Goal: Information Seeking & Learning: Learn about a topic

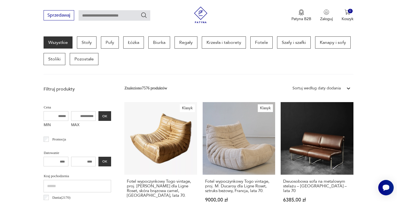
scroll to position [255, 0]
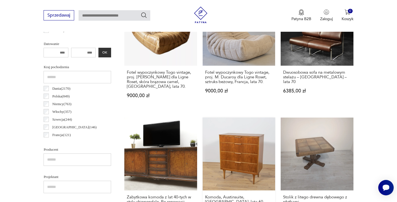
click at [203, 145] on link "Komoda, Austinsuite, [GEOGRAPHIC_DATA], lata 60. 3350,00 zł" at bounding box center [239, 171] width 73 height 106
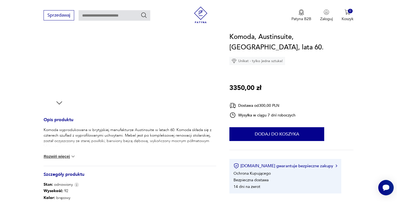
scroll to position [193, 0]
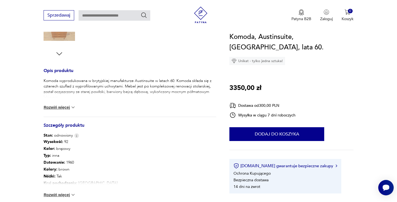
click at [73, 106] on img at bounding box center [73, 108] width 6 height 6
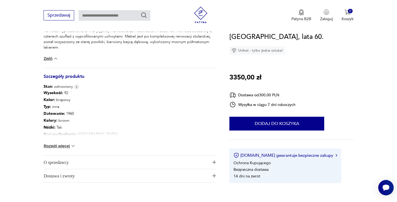
scroll to position [254, 0]
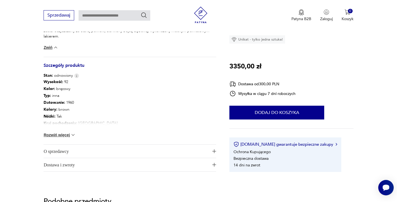
click at [70, 135] on button "Rozwiń więcej" at bounding box center [60, 135] width 32 height 6
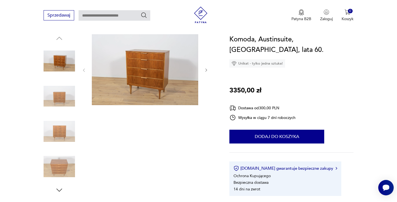
scroll to position [2, 0]
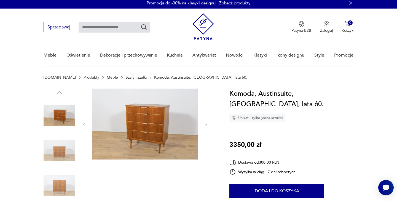
click at [63, 183] on img at bounding box center [59, 185] width 31 height 31
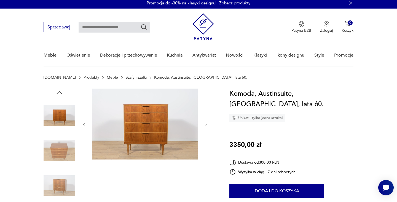
click at [147, 130] on img at bounding box center [145, 124] width 106 height 71
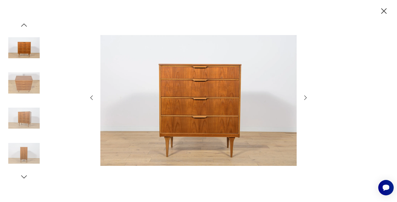
click at [384, 10] on icon "button" at bounding box center [384, 11] width 10 height 10
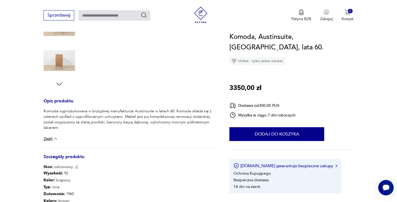
scroll to position [168, 0]
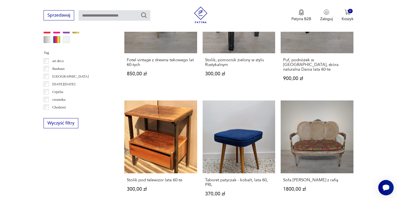
scroll to position [85, 0]
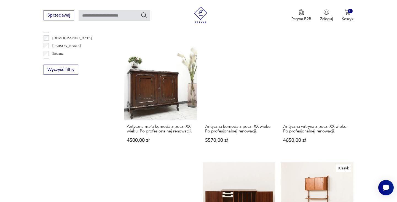
scroll to position [572, 0]
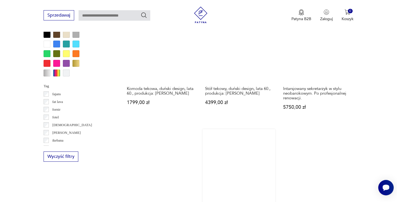
scroll to position [501, 0]
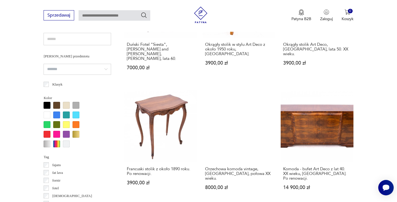
scroll to position [509, 0]
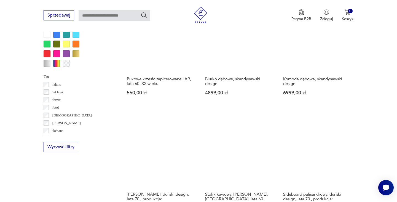
scroll to position [487, 0]
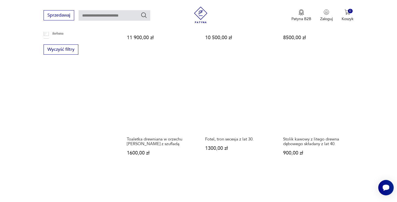
scroll to position [581, 0]
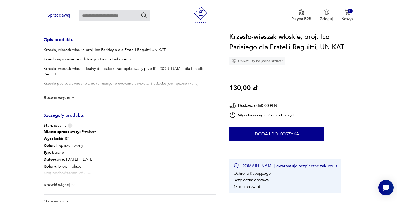
scroll to position [242, 0]
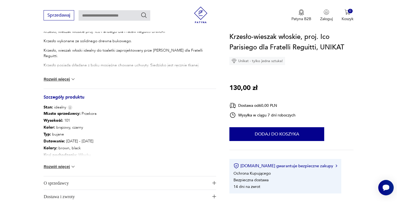
click at [71, 166] on img at bounding box center [73, 167] width 6 height 6
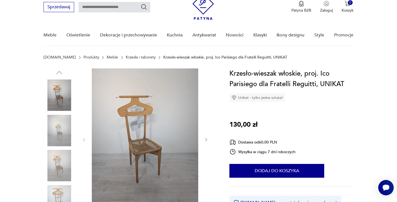
scroll to position [25, 0]
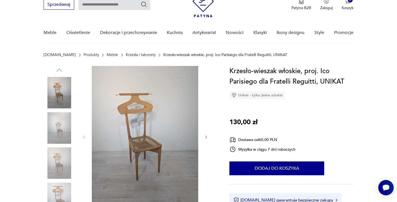
click at [146, 156] on img at bounding box center [145, 137] width 106 height 142
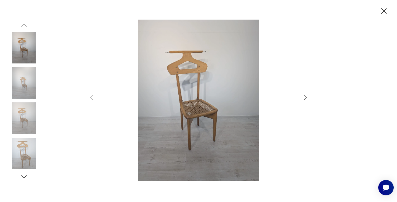
click at [384, 9] on icon "button" at bounding box center [384, 11] width 10 height 10
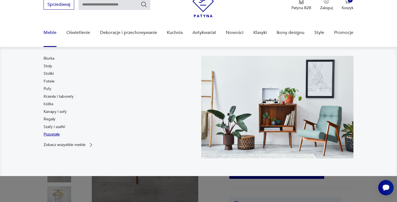
click at [58, 133] on link "Pozostałe" at bounding box center [52, 135] width 16 height 6
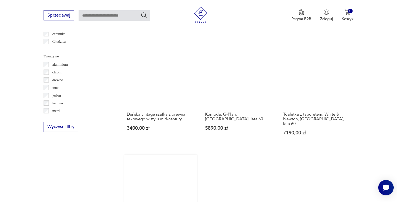
scroll to position [607, 0]
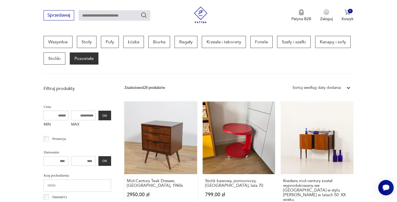
click at [145, 131] on link "Mid-Century Teak Dresser, [GEOGRAPHIC_DATA], 1960s 2950,00 zł" at bounding box center [160, 162] width 73 height 120
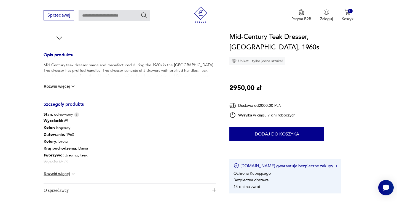
scroll to position [226, 0]
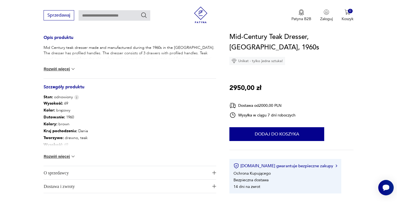
click at [73, 156] on img at bounding box center [73, 157] width 6 height 6
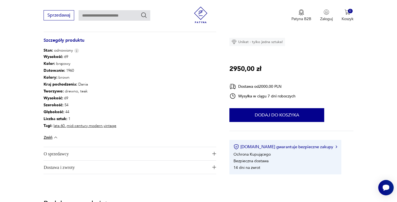
scroll to position [295, 0]
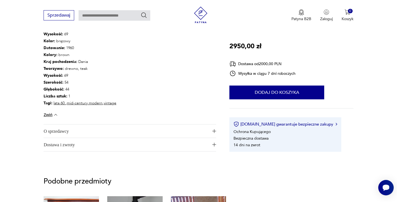
click at [214, 130] on img "button" at bounding box center [214, 131] width 4 height 4
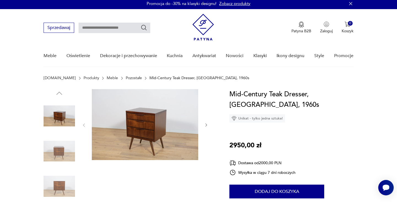
scroll to position [2, 0]
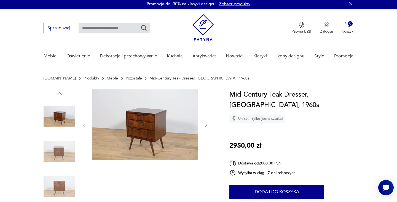
click at [164, 134] on img at bounding box center [145, 124] width 106 height 71
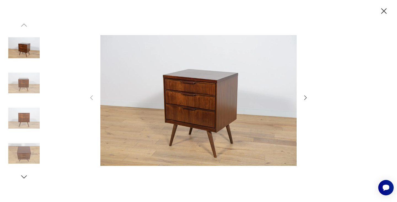
click at [25, 119] on img at bounding box center [23, 117] width 31 height 31
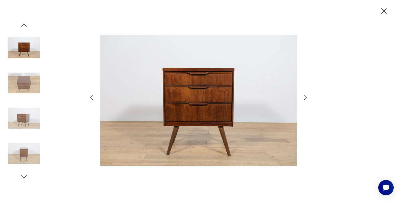
click at [384, 10] on icon "button" at bounding box center [384, 11] width 10 height 10
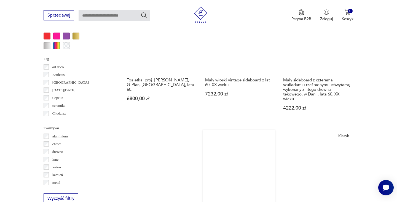
scroll to position [523, 0]
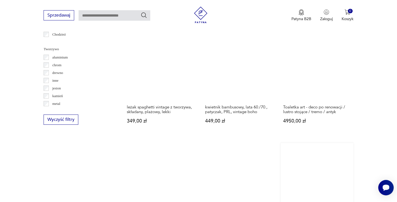
scroll to position [585, 0]
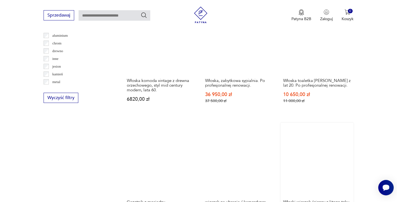
scroll to position [649, 0]
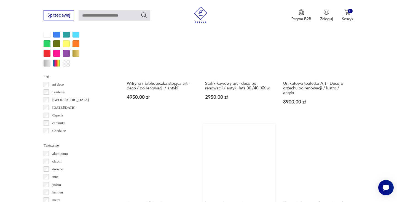
scroll to position [594, 0]
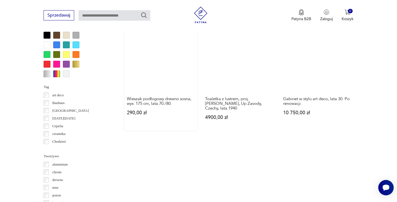
scroll to position [488, 0]
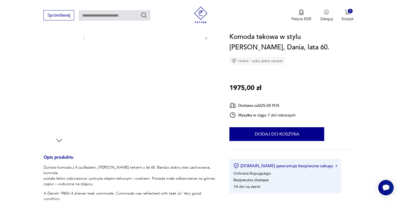
scroll to position [135, 0]
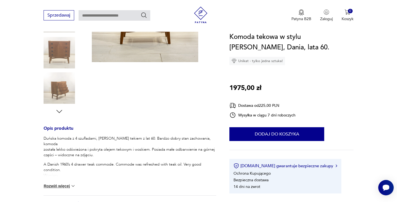
click at [71, 186] on img at bounding box center [73, 186] width 6 height 6
click at [58, 57] on img at bounding box center [59, 52] width 31 height 31
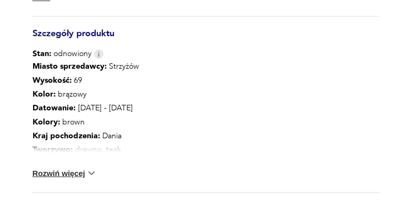
scroll to position [254, 0]
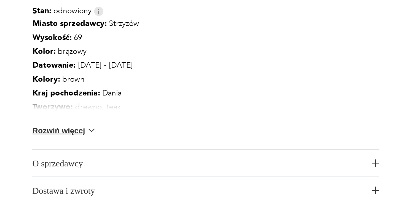
click at [70, 164] on img at bounding box center [73, 167] width 6 height 6
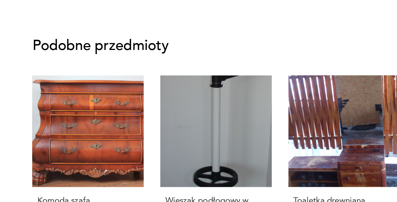
scroll to position [420, 0]
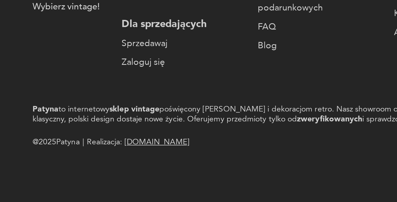
scroll to position [88, 0]
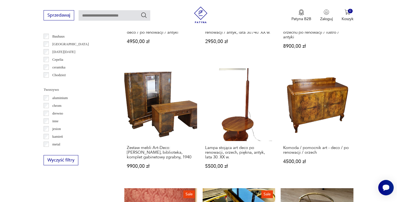
scroll to position [647, 0]
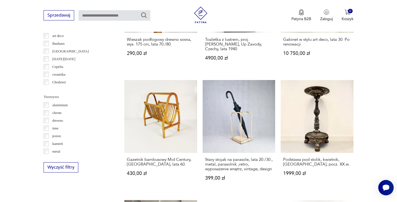
scroll to position [532, 0]
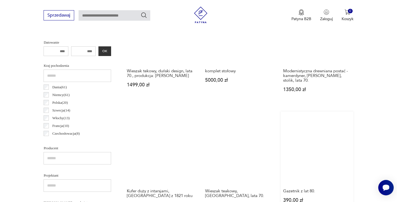
scroll to position [257, 0]
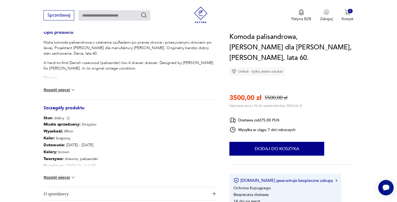
scroll to position [234, 0]
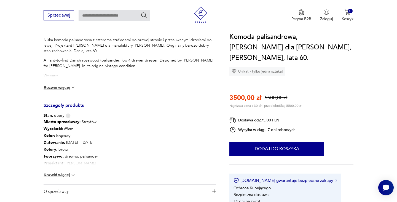
click at [73, 174] on img at bounding box center [73, 175] width 6 height 6
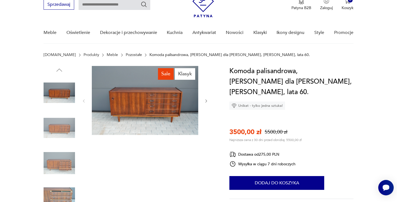
scroll to position [20, 0]
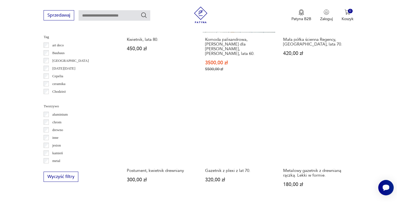
scroll to position [530, 0]
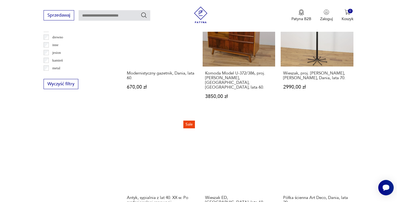
scroll to position [634, 0]
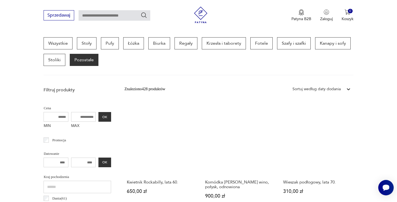
scroll to position [144, 0]
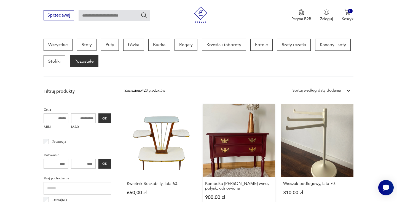
click at [203, 142] on link "Komódka [PERSON_NAME] czerwone wino, połysk, odnowiona 900,00 zł" at bounding box center [239, 157] width 73 height 106
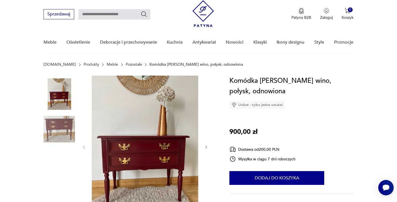
scroll to position [53, 0]
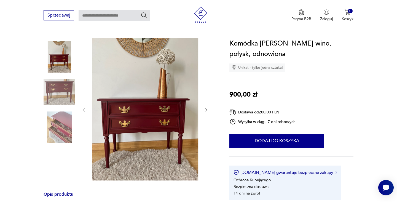
click at [68, 131] on img at bounding box center [59, 126] width 31 height 31
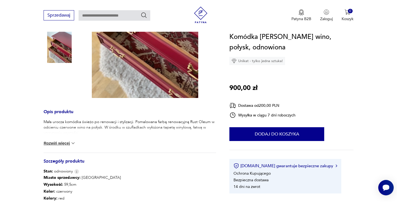
scroll to position [164, 0]
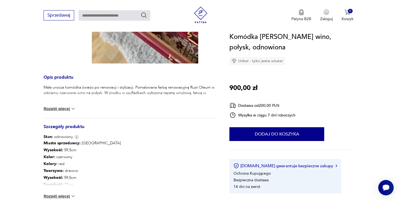
click at [72, 195] on img at bounding box center [73, 196] width 6 height 6
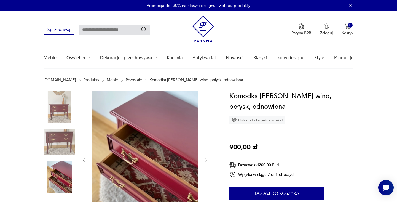
scroll to position [0, 0]
click at [62, 143] on img at bounding box center [59, 141] width 31 height 31
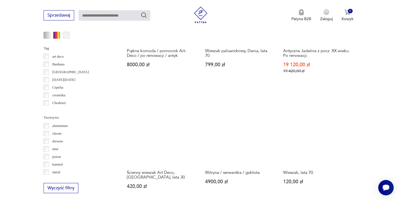
scroll to position [516, 0]
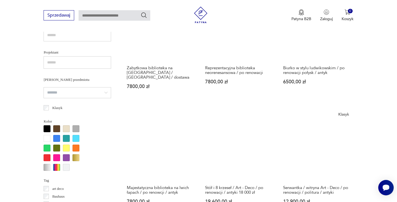
scroll to position [504, 0]
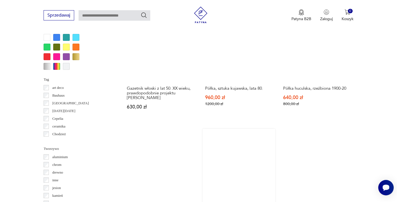
scroll to position [484, 0]
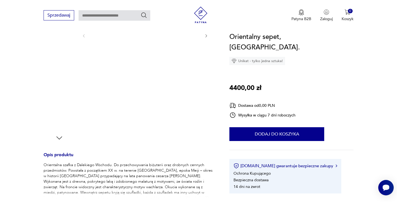
scroll to position [156, 0]
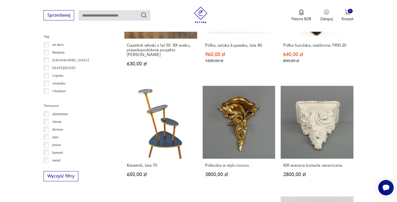
scroll to position [528, 0]
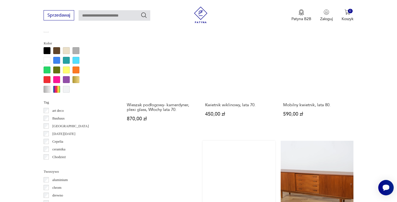
scroll to position [486, 0]
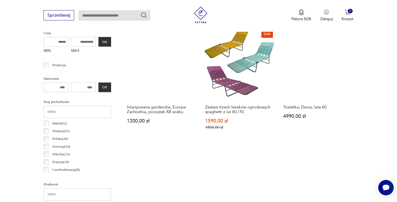
scroll to position [263, 0]
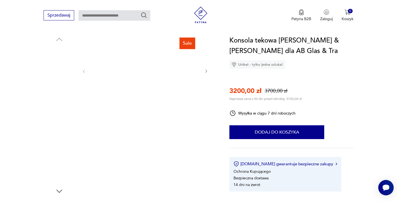
scroll to position [55, 0]
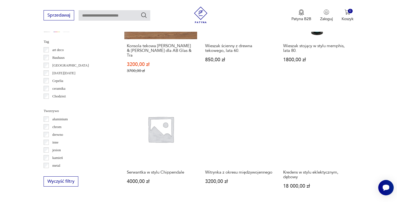
scroll to position [528, 0]
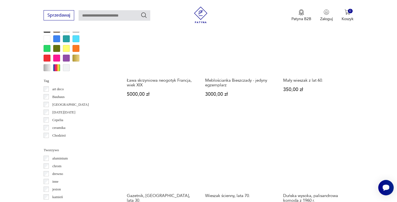
scroll to position [577, 0]
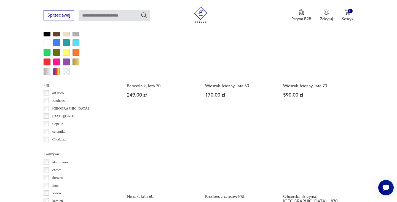
scroll to position [485, 0]
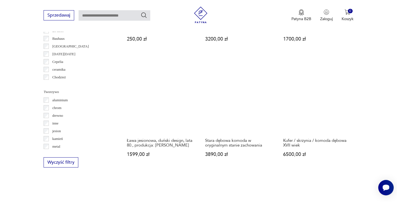
scroll to position [540, 0]
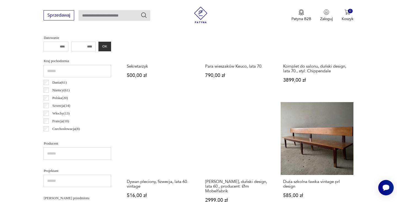
scroll to position [265, 0]
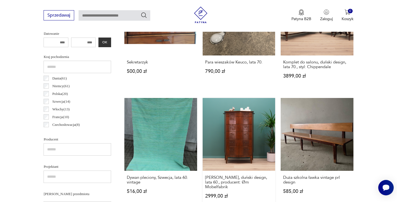
click at [203, 116] on link "[PERSON_NAME], duński design, lata 60., producent: Øm Mobelfabrik 2999,00 zł" at bounding box center [239, 153] width 73 height 111
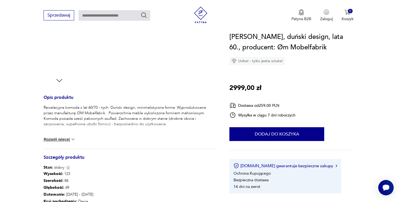
scroll to position [107, 0]
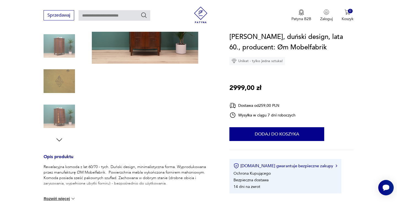
click at [65, 42] on img at bounding box center [59, 45] width 31 height 31
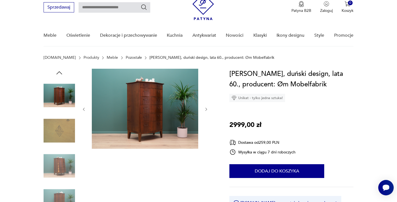
scroll to position [18, 0]
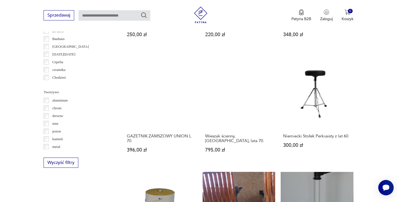
scroll to position [544, 0]
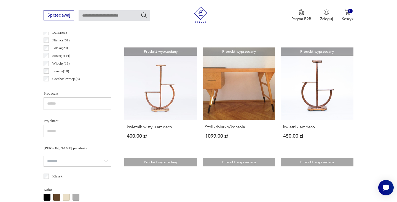
scroll to position [307, 0]
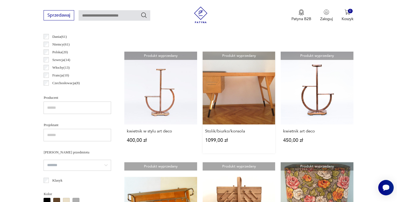
click at [203, 76] on link "Produkt wyprzedany Stolik/biurko/konsola 1099,00 zł" at bounding box center [239, 103] width 73 height 102
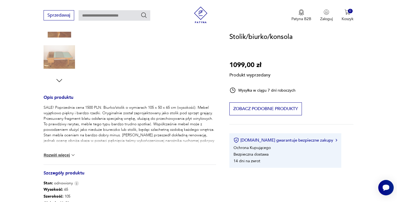
scroll to position [169, 0]
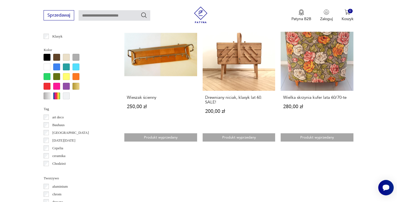
scroll to position [473, 0]
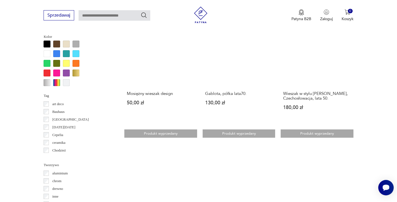
scroll to position [498, 0]
